Goal: Transaction & Acquisition: Purchase product/service

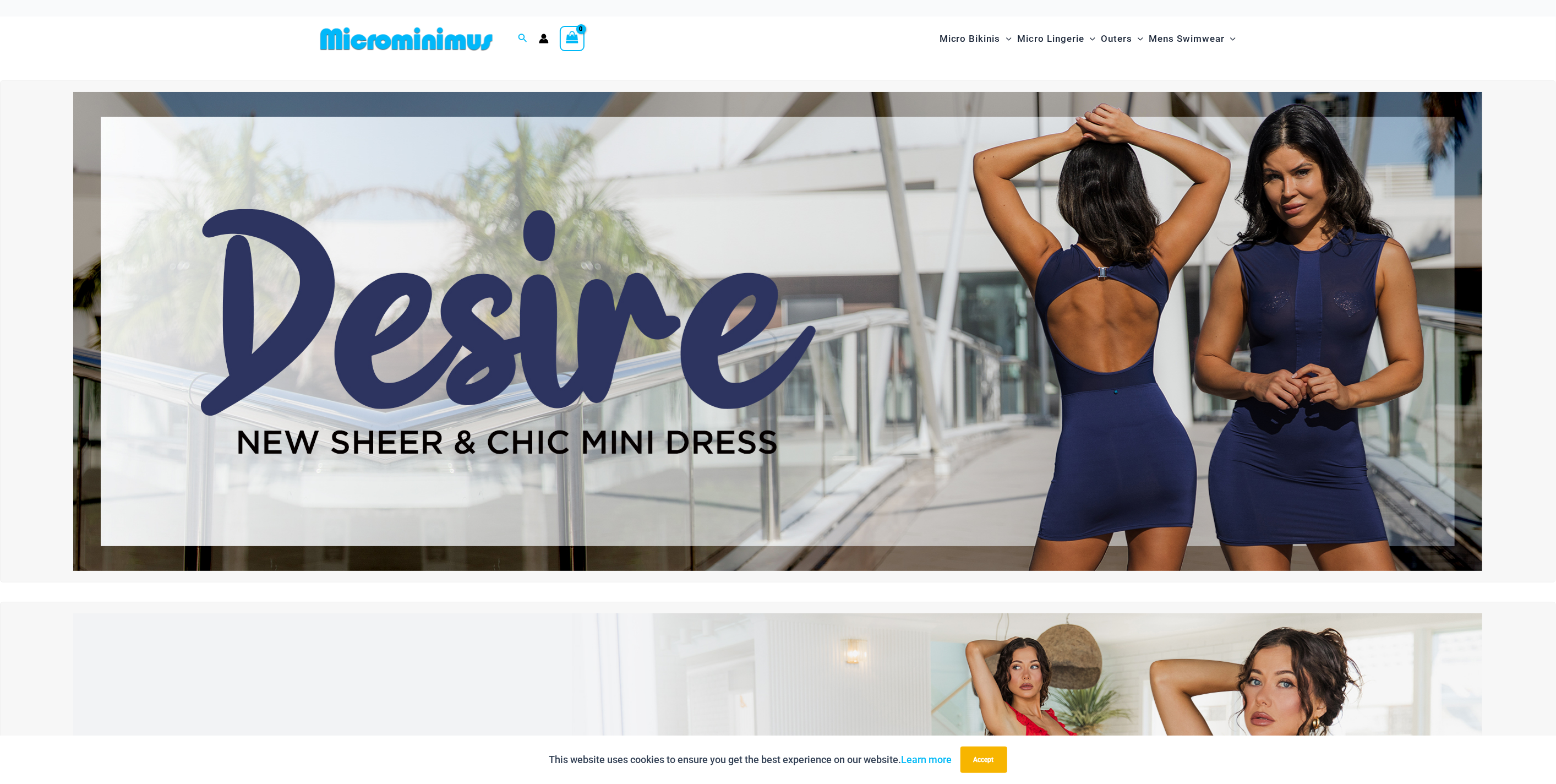
click at [1251, 362] on img at bounding box center [777, 331] width 1409 height 479
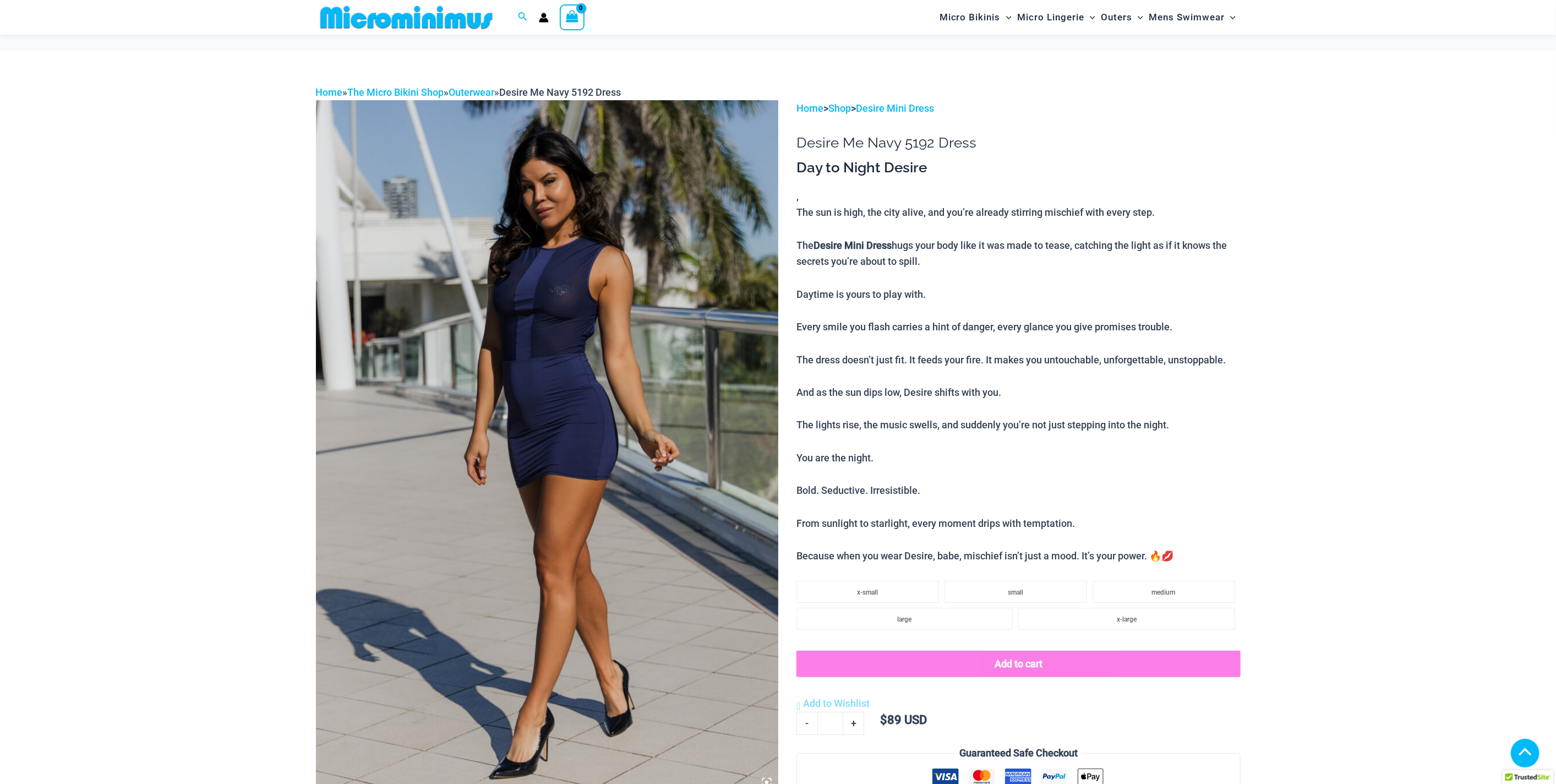
scroll to position [484, 0]
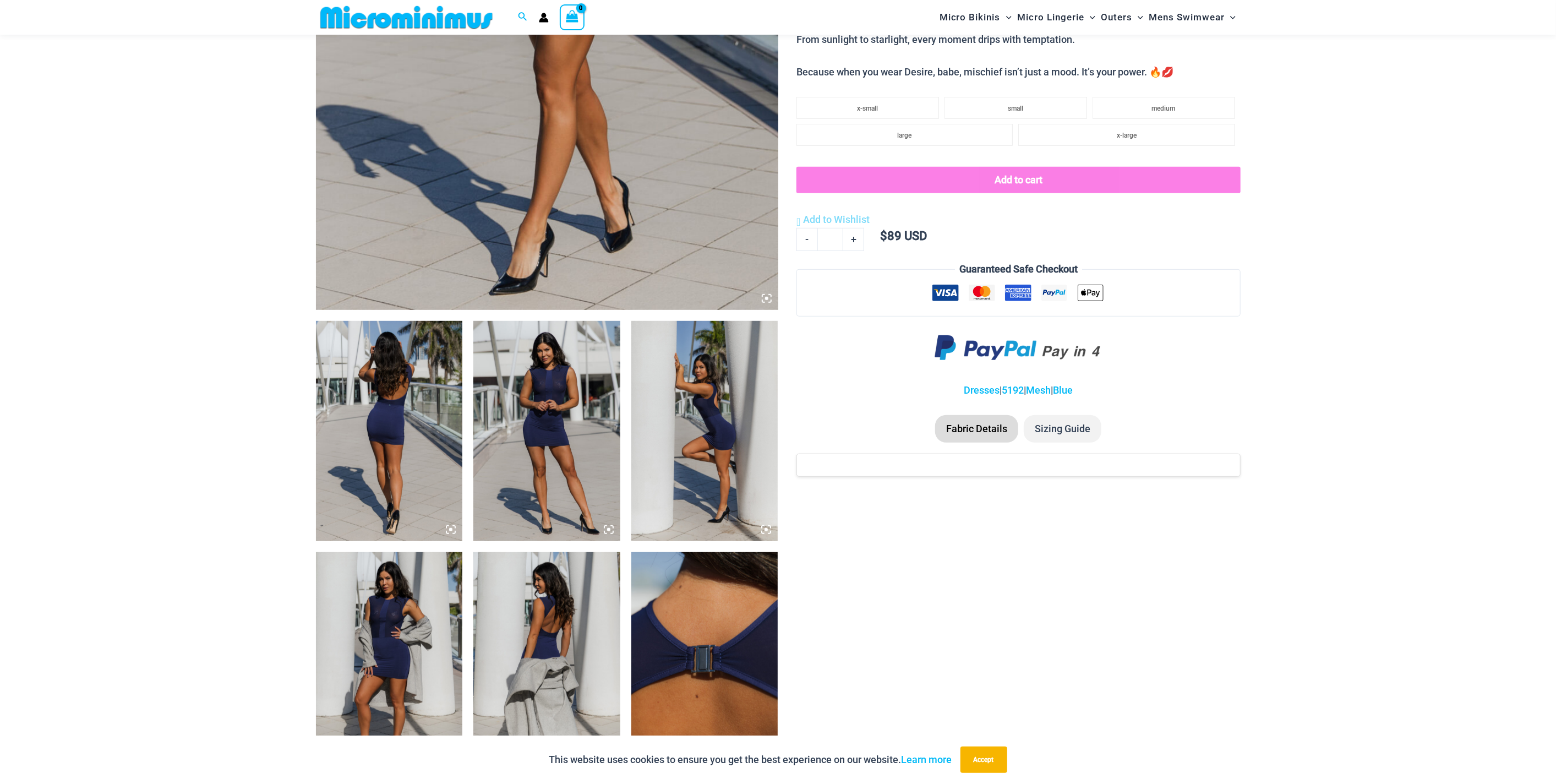
click at [606, 527] on icon at bounding box center [609, 529] width 10 height 10
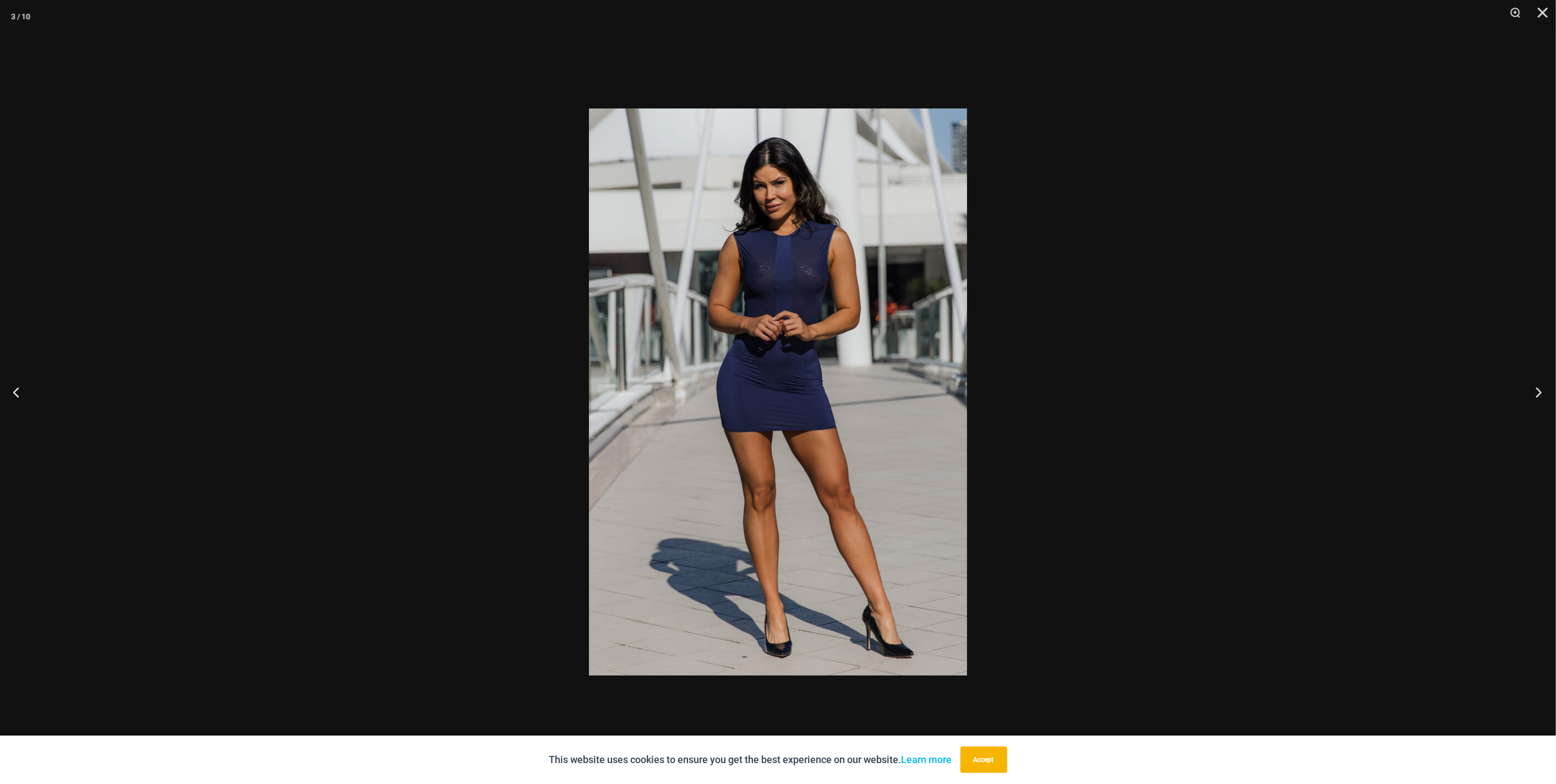
click at [1527, 394] on button "Next" at bounding box center [1535, 391] width 41 height 55
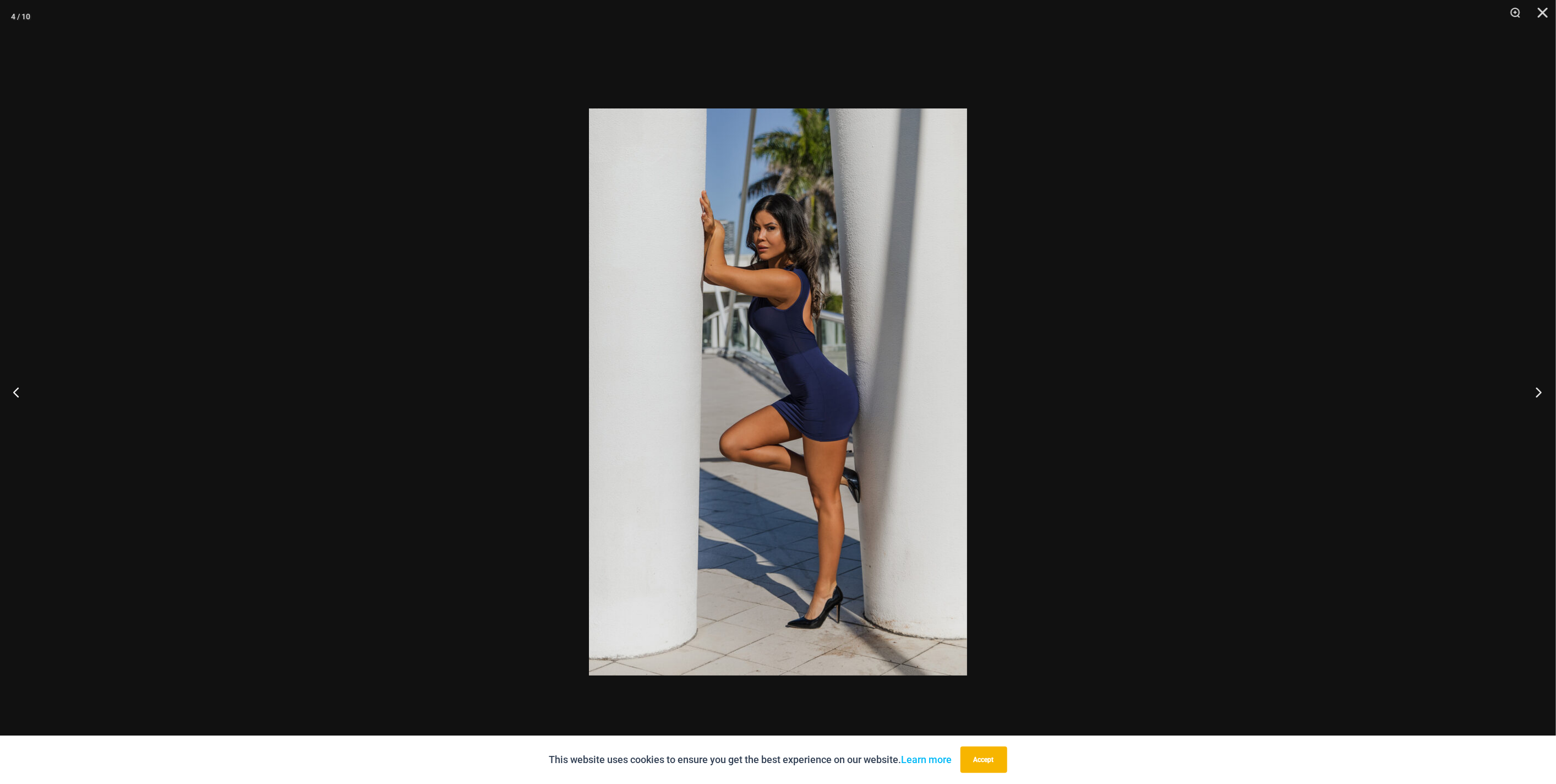
click at [1527, 394] on button "Next" at bounding box center [1535, 391] width 41 height 55
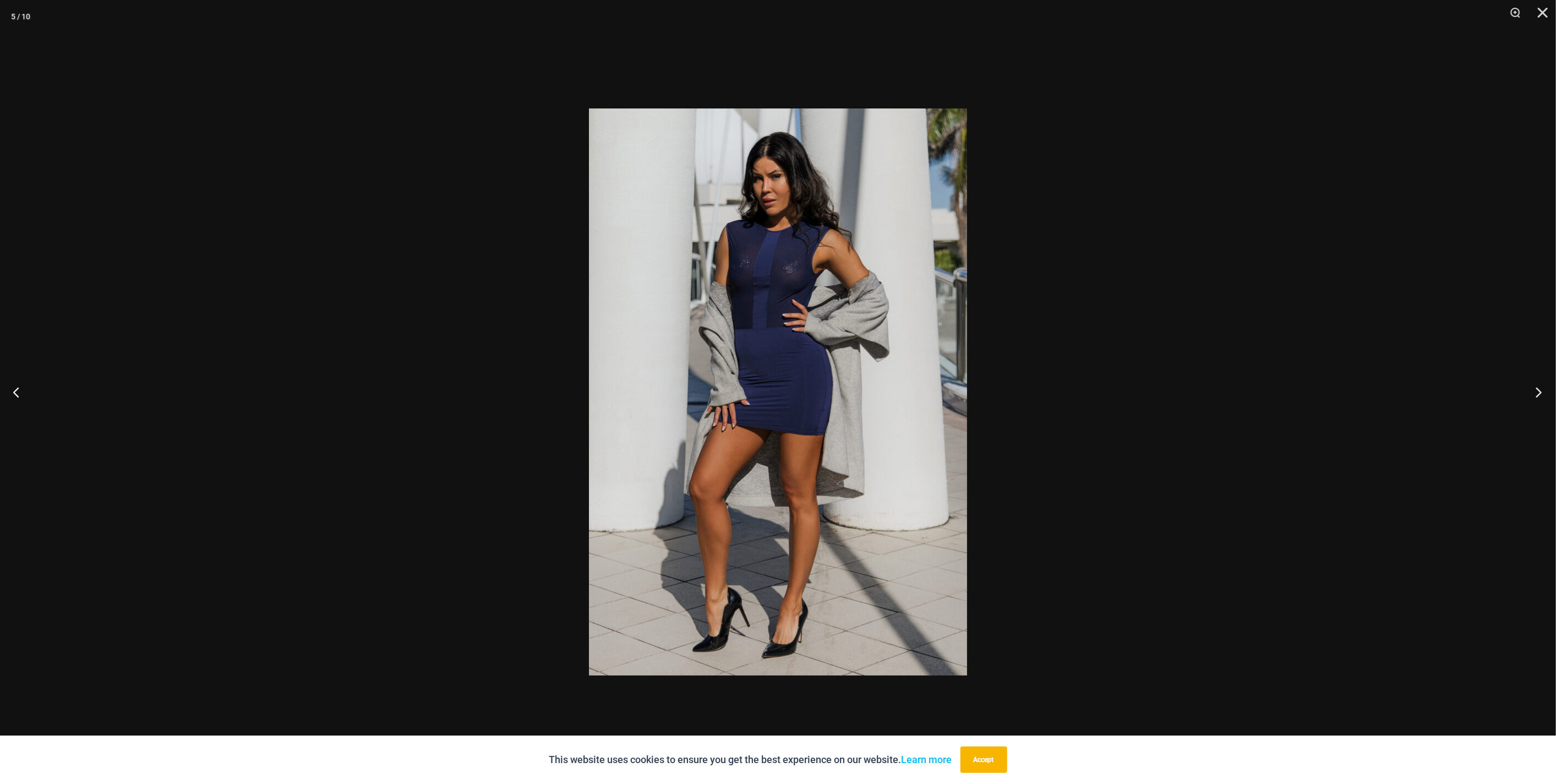
click at [1527, 394] on button "Next" at bounding box center [1535, 391] width 41 height 55
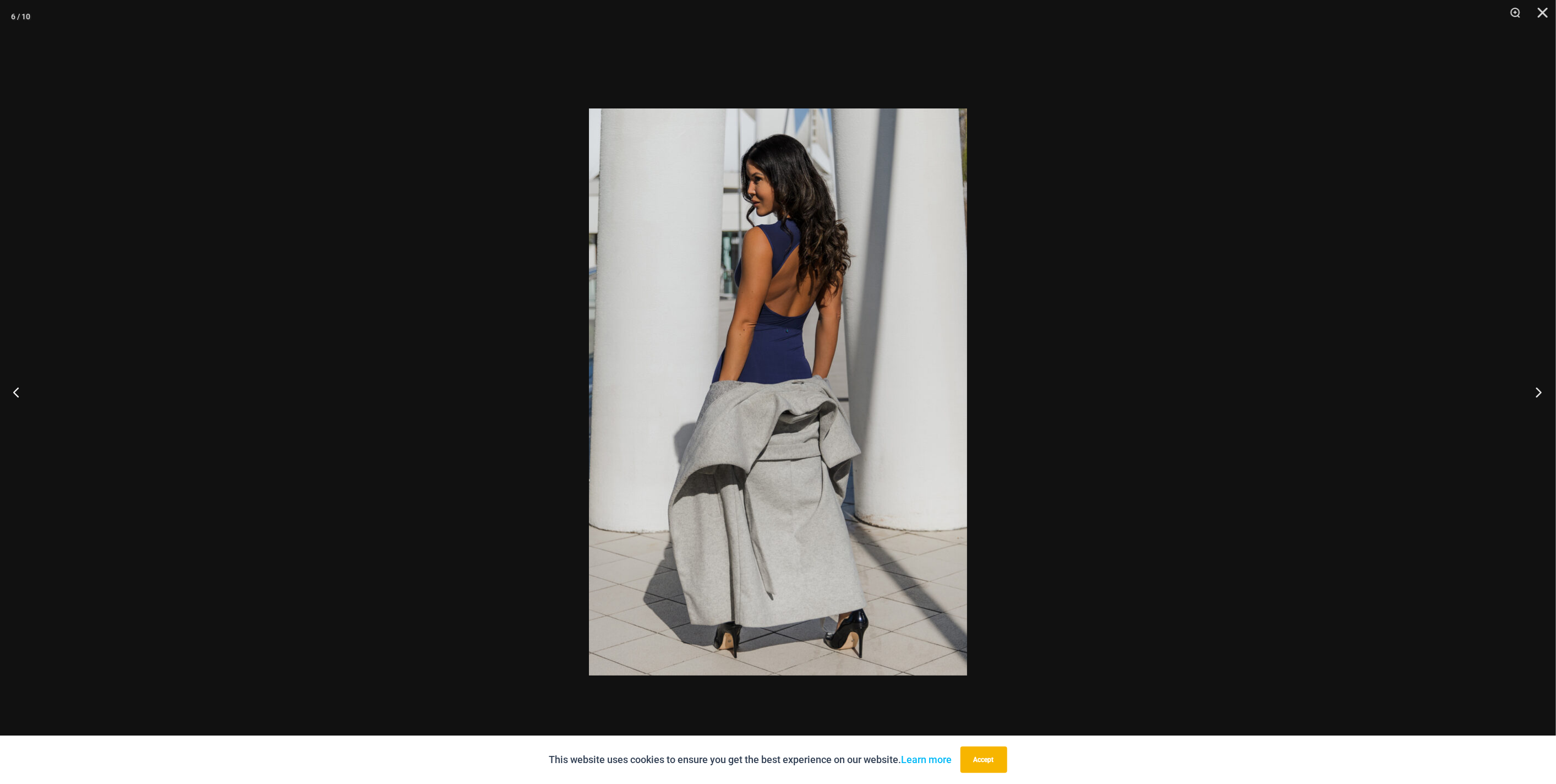
click at [1527, 394] on button "Next" at bounding box center [1535, 391] width 41 height 55
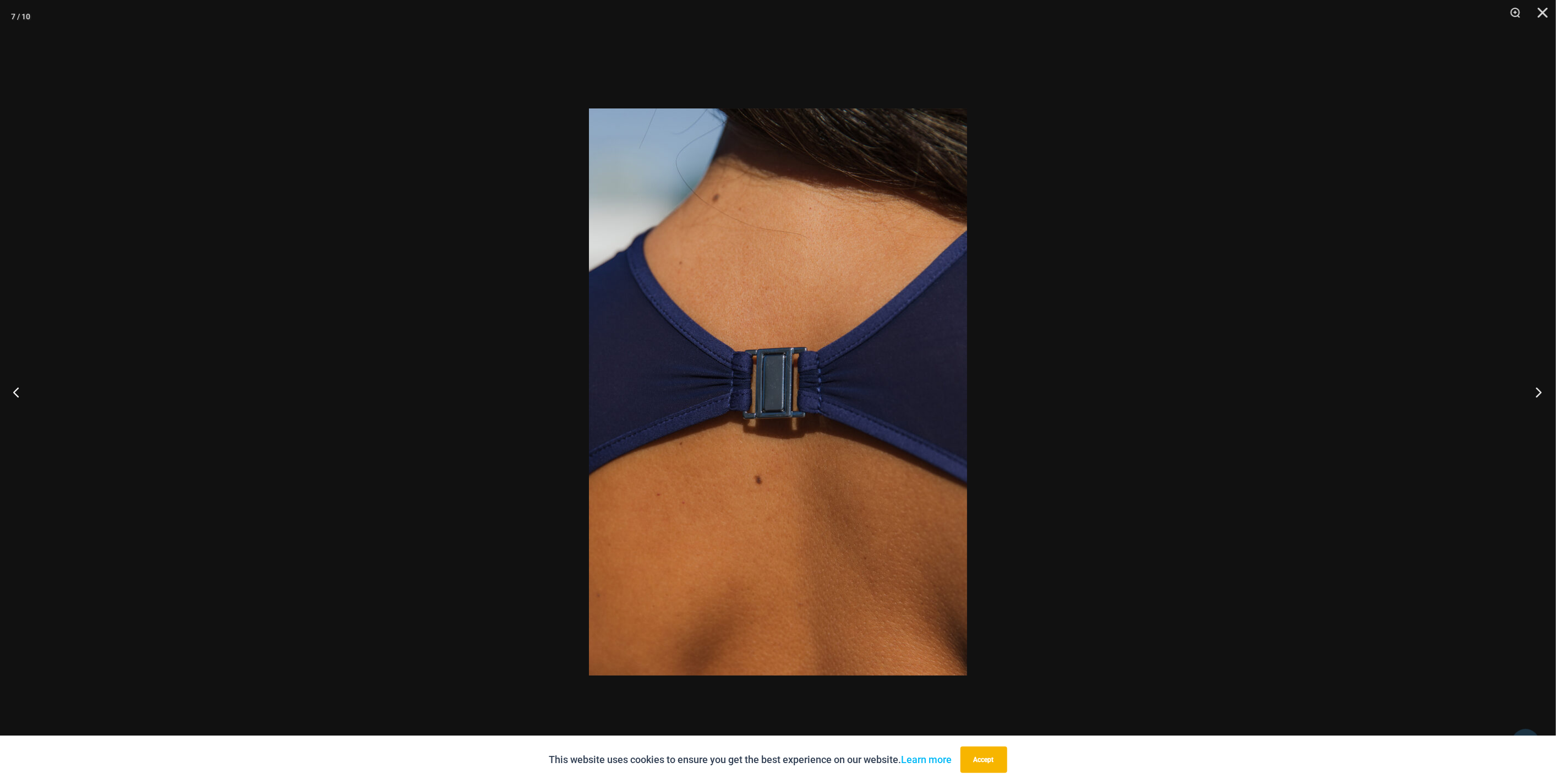
click at [1527, 394] on button "Next" at bounding box center [1535, 391] width 41 height 55
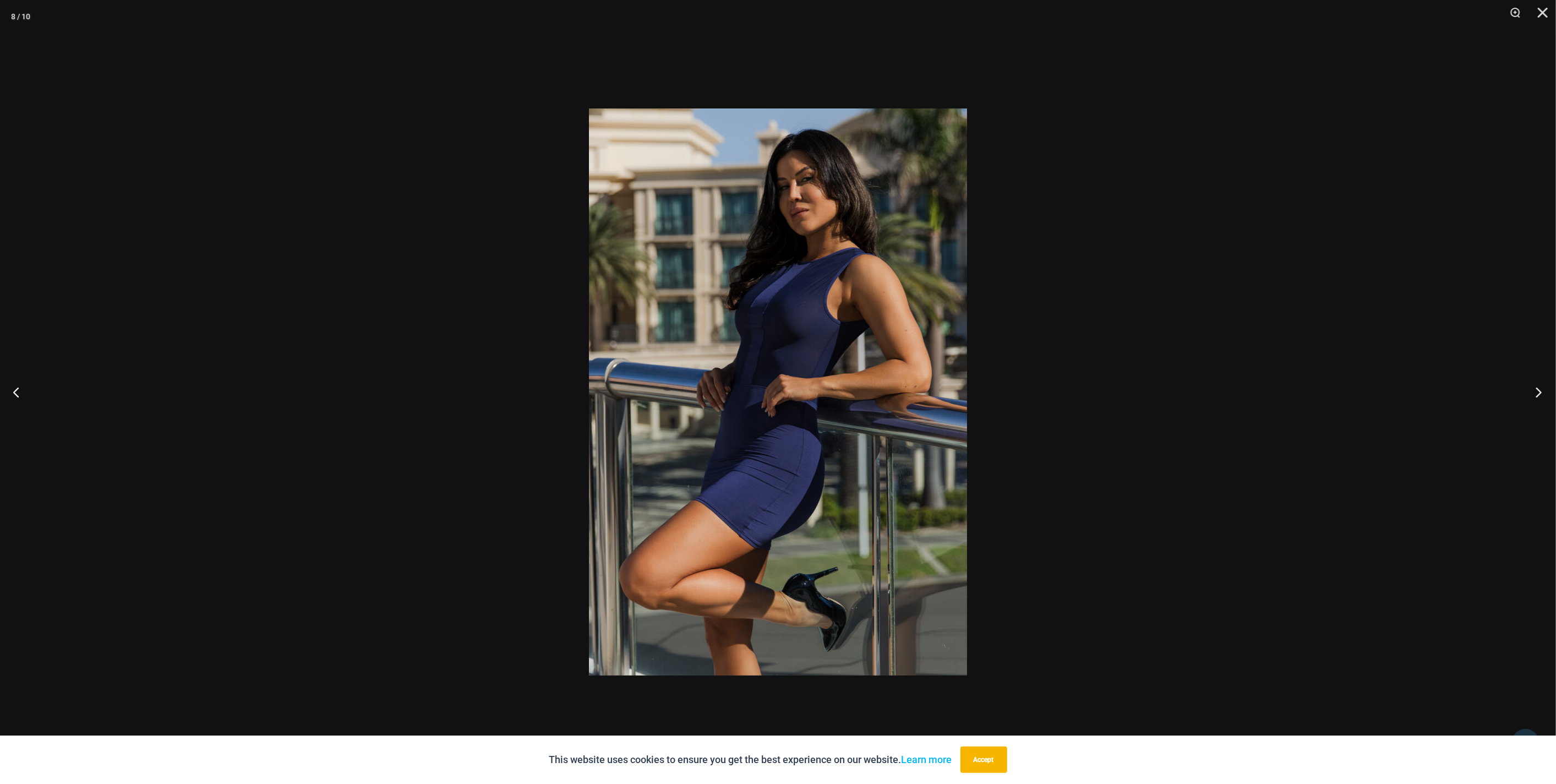
click at [1527, 394] on button "Next" at bounding box center [1535, 391] width 41 height 55
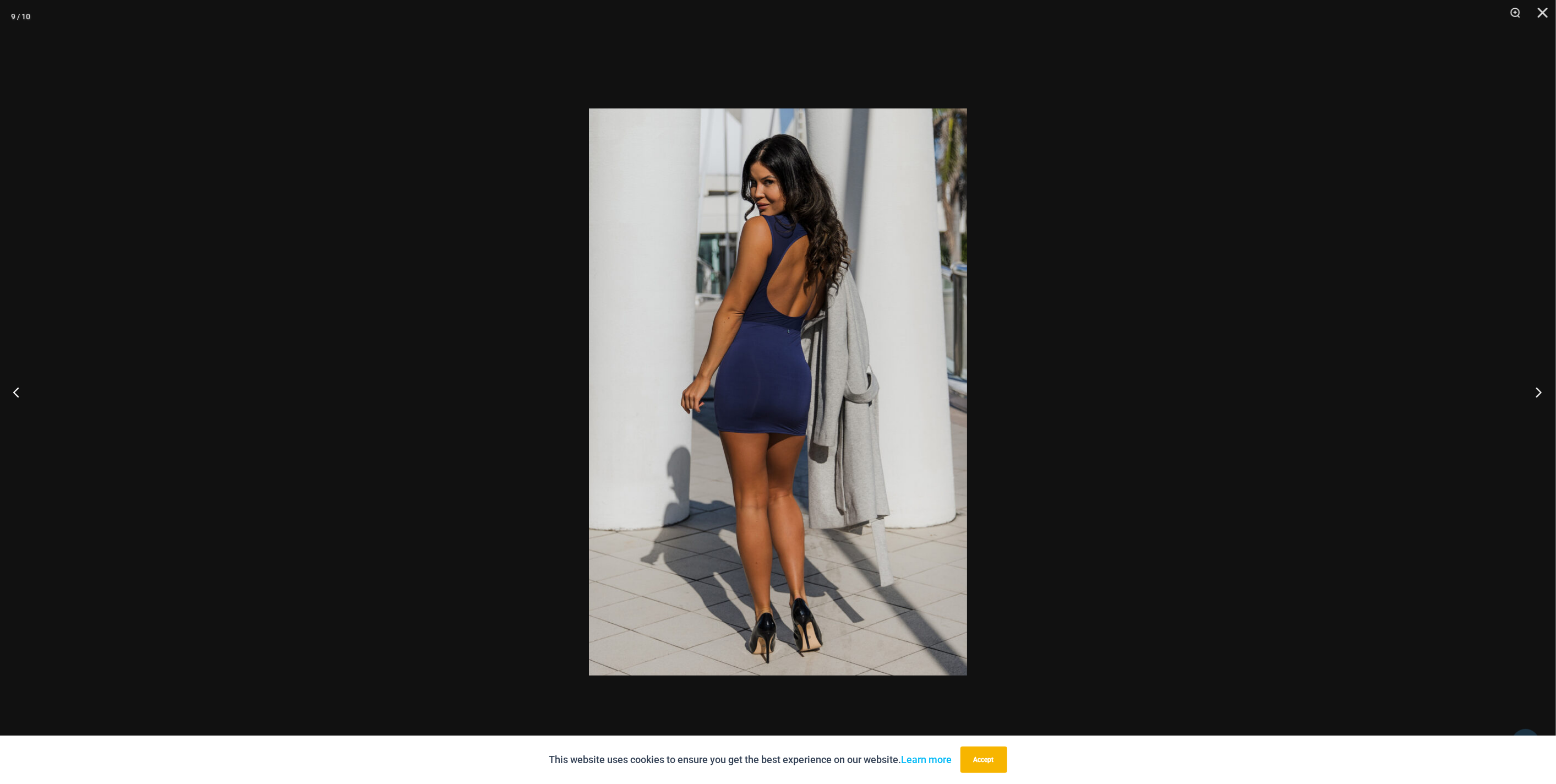
click at [1527, 394] on button "Next" at bounding box center [1535, 391] width 41 height 55
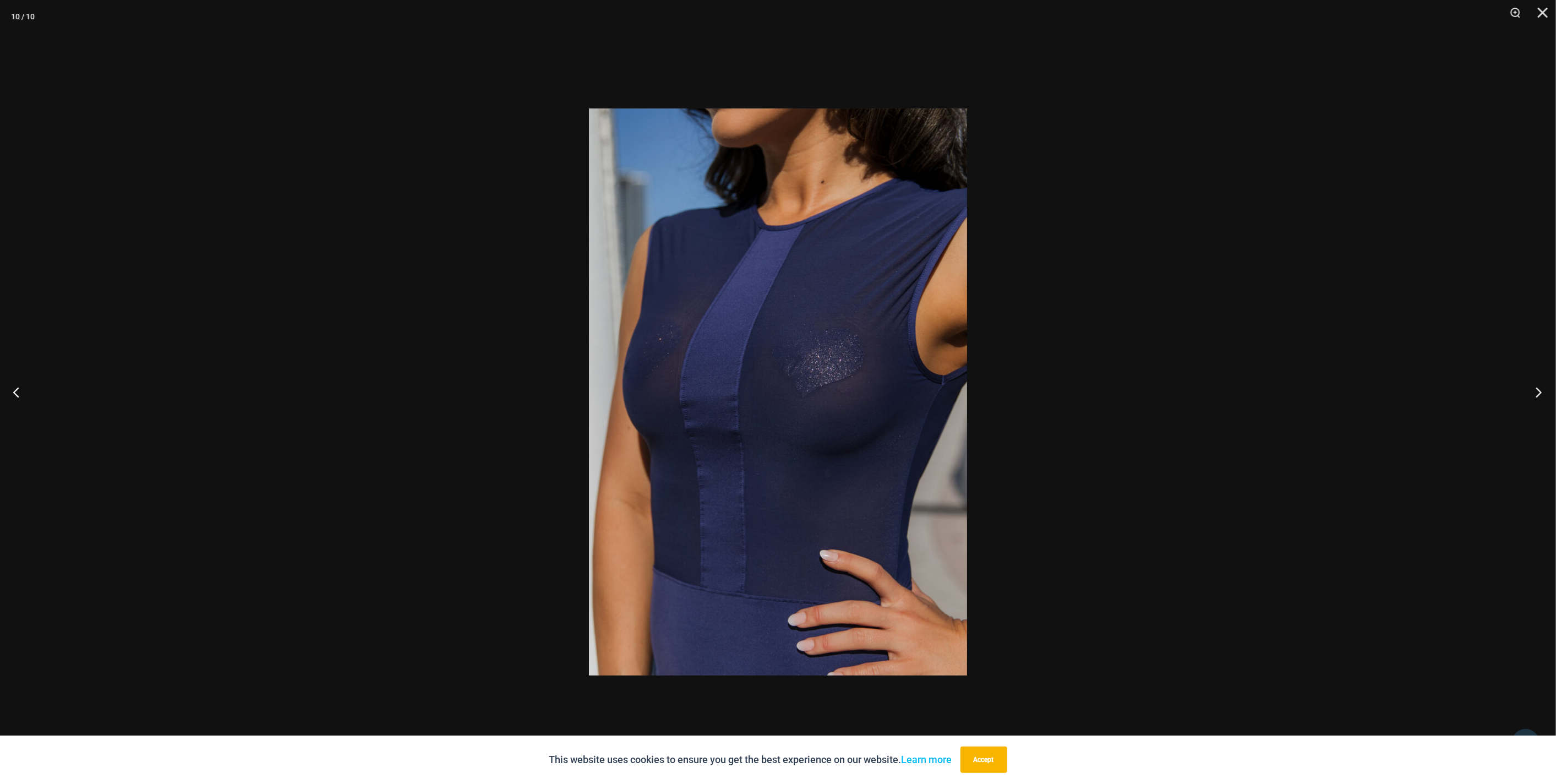
click at [1527, 394] on button "Next" at bounding box center [1535, 391] width 41 height 55
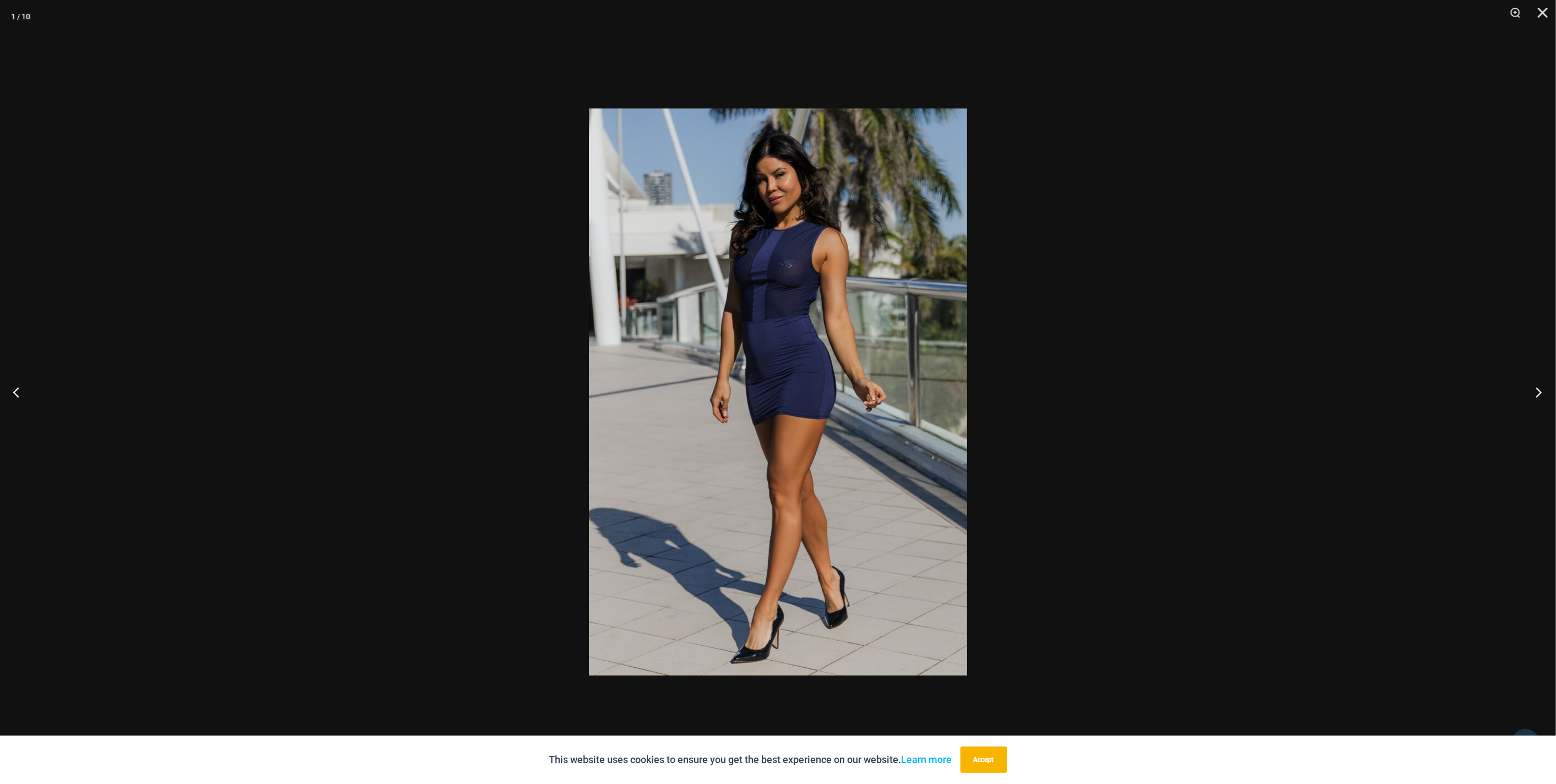
click at [1527, 394] on button "Next" at bounding box center [1535, 391] width 41 height 55
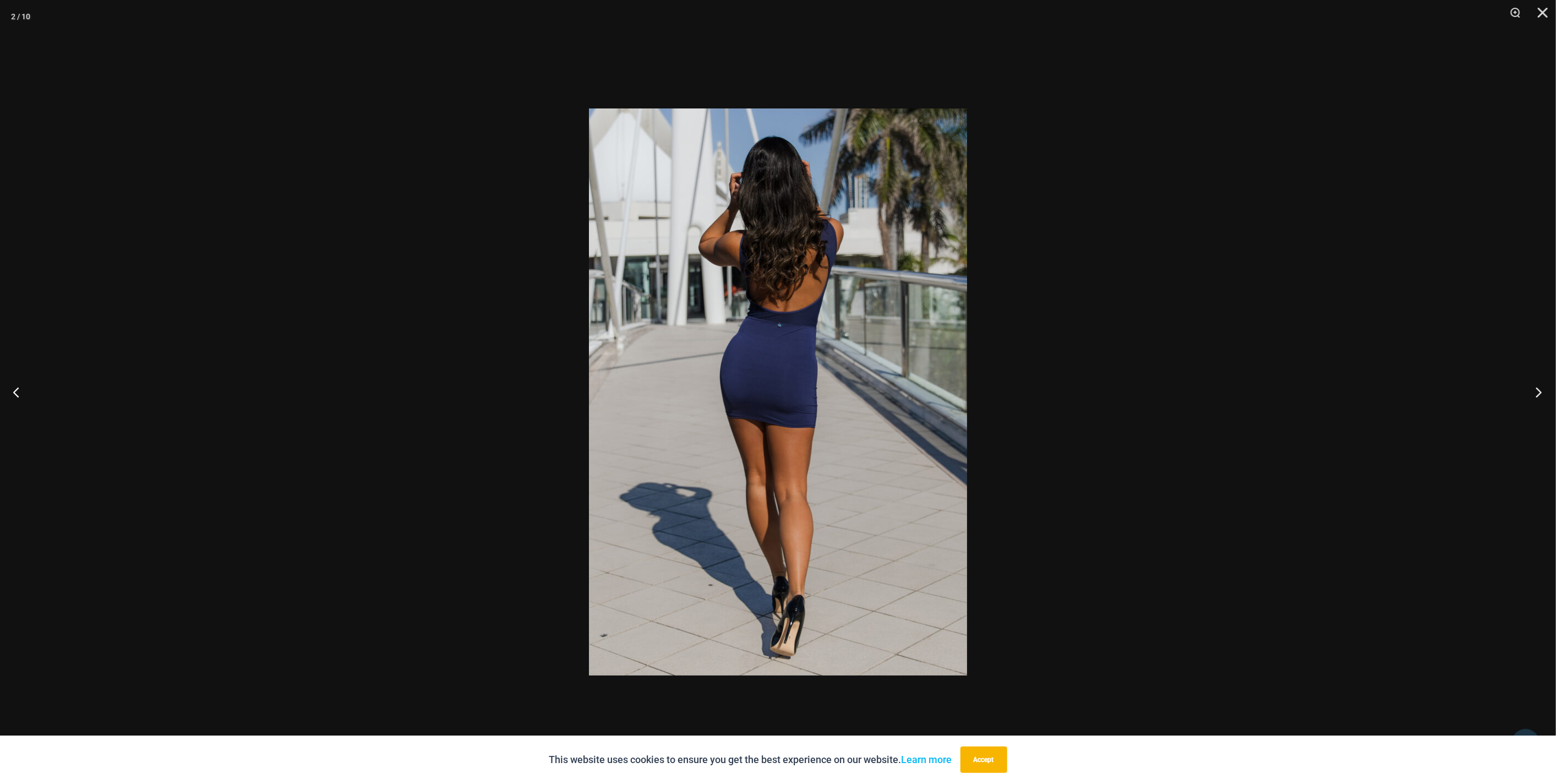
click at [1526, 394] on button "Next" at bounding box center [1535, 391] width 41 height 55
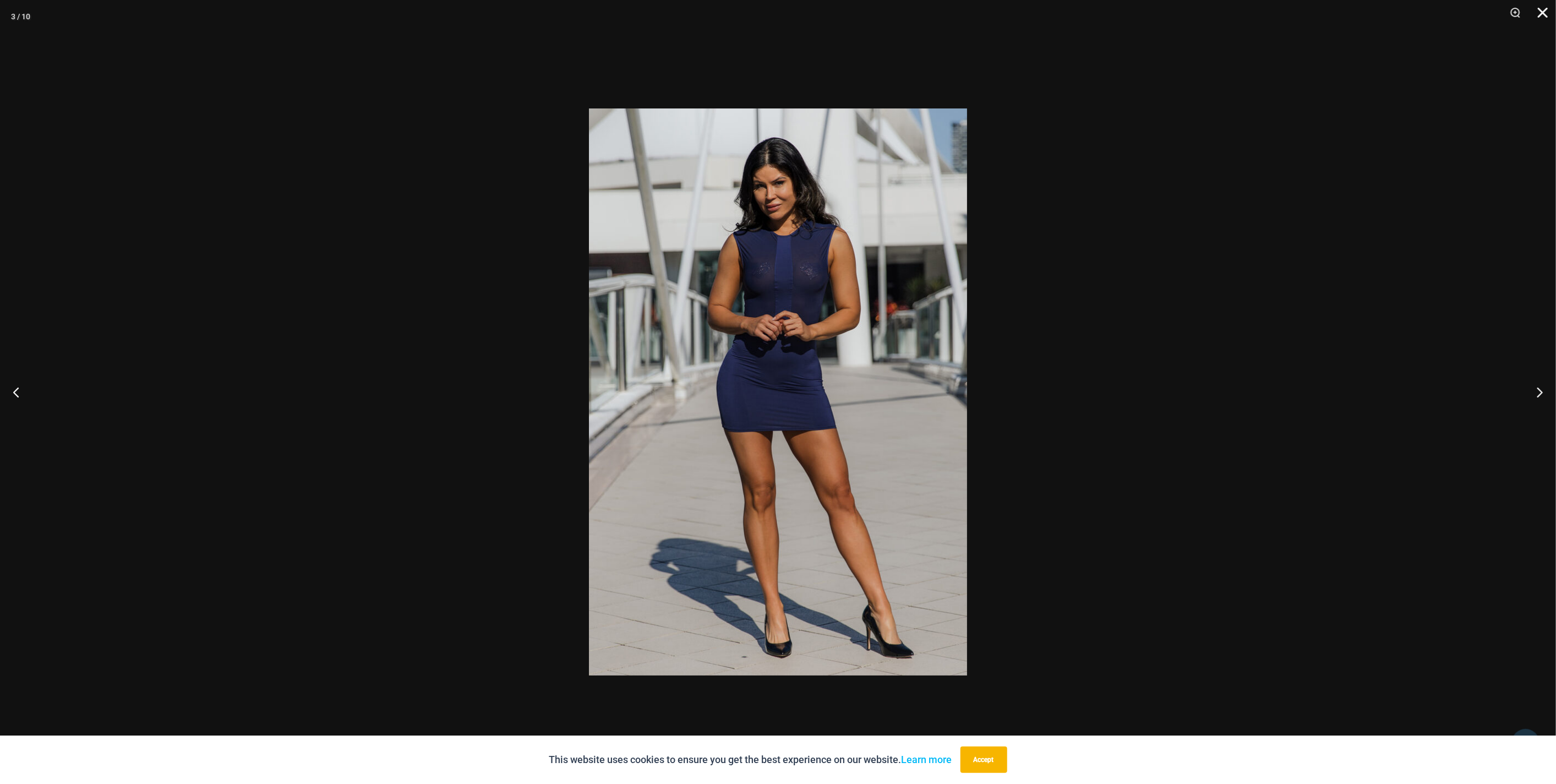
click at [1542, 16] on button "Close" at bounding box center [1539, 16] width 28 height 33
